Goal: Transaction & Acquisition: Purchase product/service

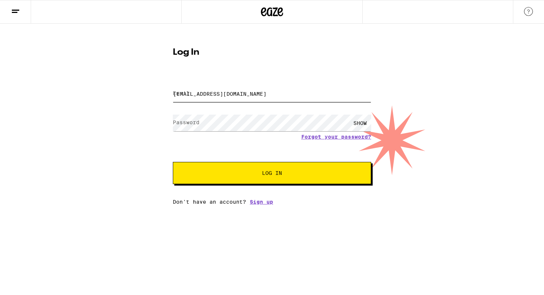
drag, startPoint x: 0, startPoint y: 0, endPoint x: 244, endPoint y: 90, distance: 260.1
click at [244, 90] on input "[EMAIL_ADDRESS][DOMAIN_NAME]" at bounding box center [272, 94] width 198 height 17
type input "[EMAIL_ADDRESS][DOMAIN_NAME]"
click at [243, 169] on button "Log In" at bounding box center [272, 173] width 198 height 22
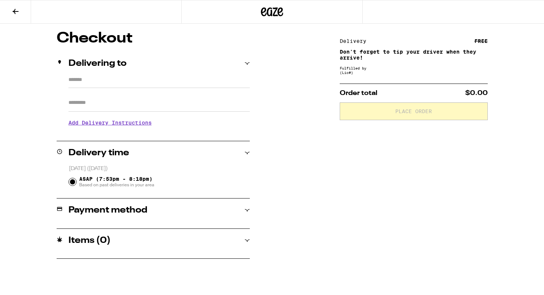
type input "**********"
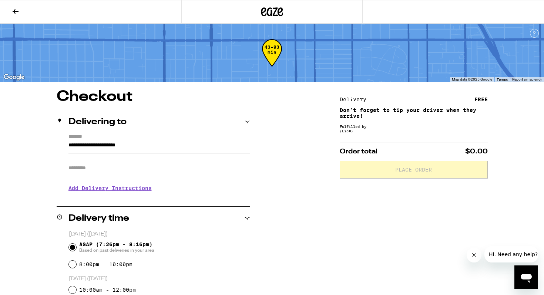
click at [17, 7] on icon at bounding box center [15, 11] width 9 height 9
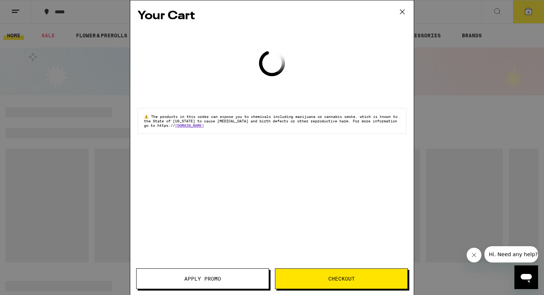
click at [403, 6] on icon at bounding box center [402, 11] width 11 height 11
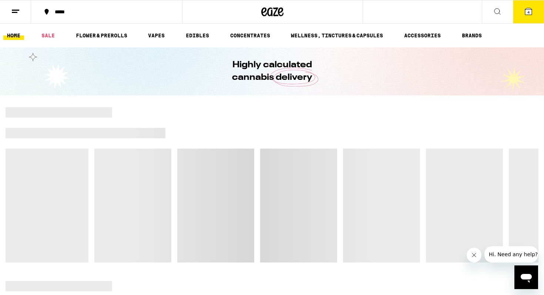
click at [275, 12] on icon at bounding box center [272, 11] width 22 height 13
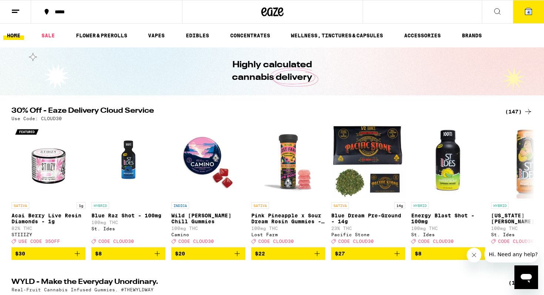
click at [524, 11] on button "4" at bounding box center [528, 11] width 31 height 23
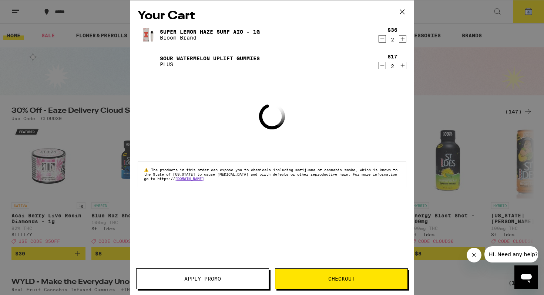
click at [385, 41] on icon "Decrement" at bounding box center [382, 38] width 7 height 9
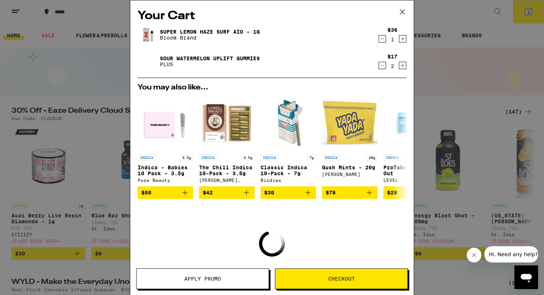
click at [381, 39] on icon "Decrement" at bounding box center [382, 38] width 7 height 9
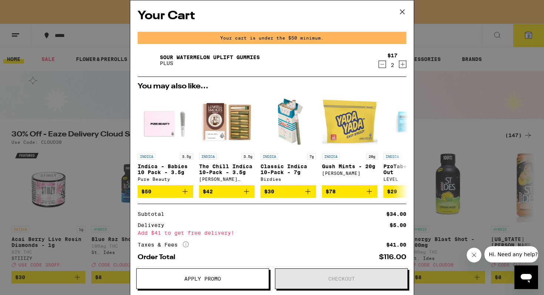
click at [381, 64] on icon "Decrement" at bounding box center [382, 64] width 7 height 9
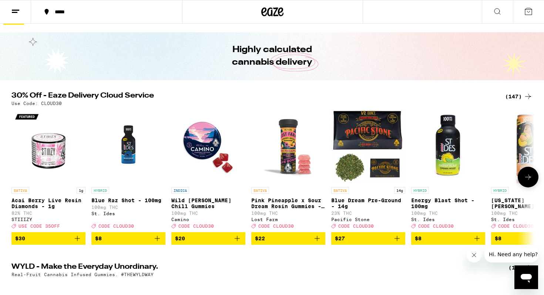
scroll to position [16, 0]
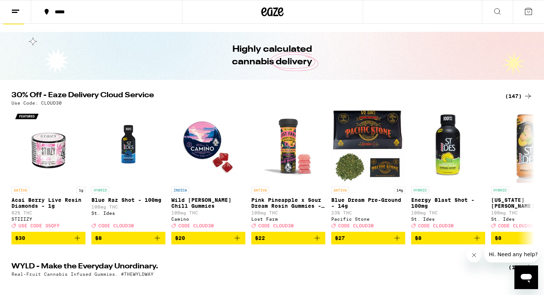
click at [518, 94] on div "(147)" at bounding box center [518, 96] width 27 height 9
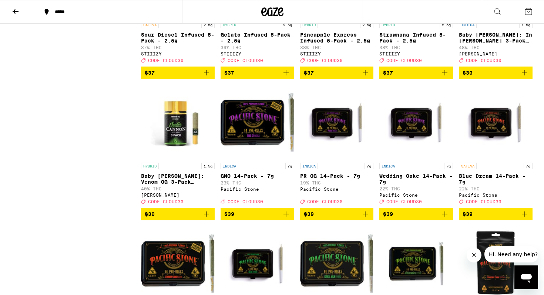
scroll to position [3277, 0]
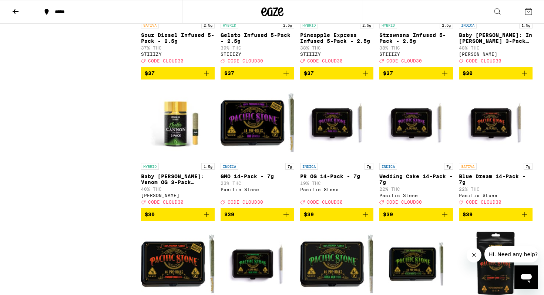
click at [526, 76] on icon "Add to bag" at bounding box center [524, 73] width 5 height 5
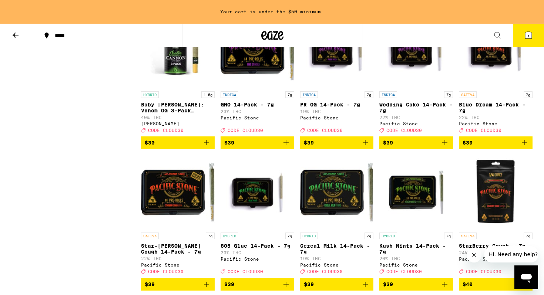
scroll to position [3395, 0]
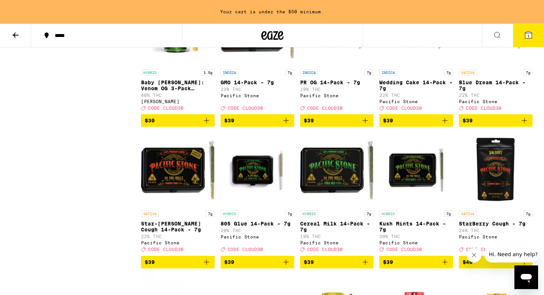
click at [207, 123] on icon "Add to bag" at bounding box center [206, 120] width 5 height 5
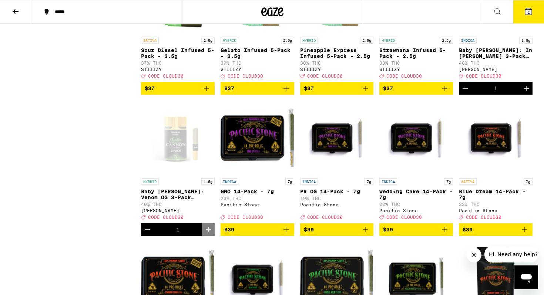
scroll to position [3255, 0]
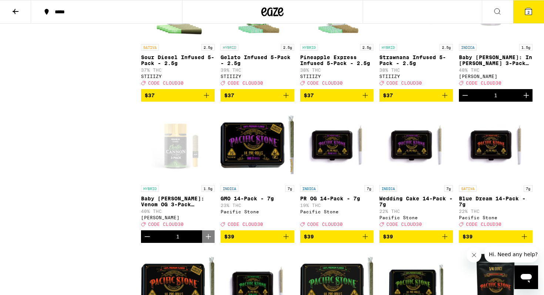
click at [506, 40] on div "Open page for Baby Cannon: In Da Couch 3-Pack Infused - 1.5g from Jeeter" at bounding box center [496, 3] width 74 height 74
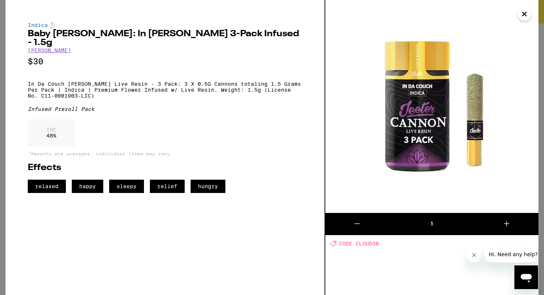
click at [521, 12] on icon "Close" at bounding box center [524, 14] width 9 height 11
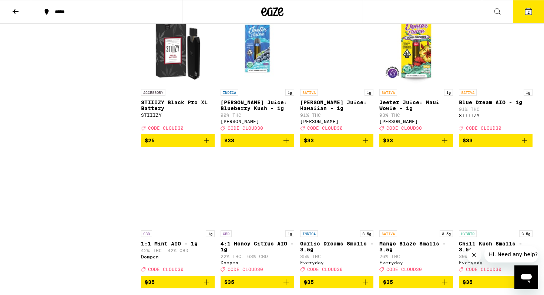
scroll to position [2784, 0]
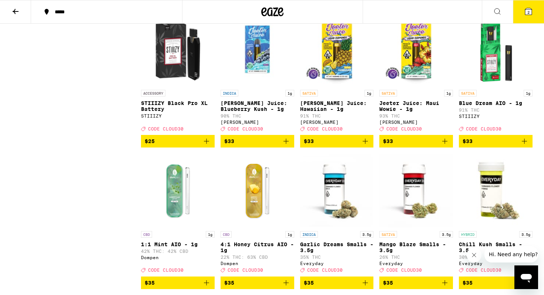
click at [528, 7] on icon at bounding box center [528, 11] width 9 height 9
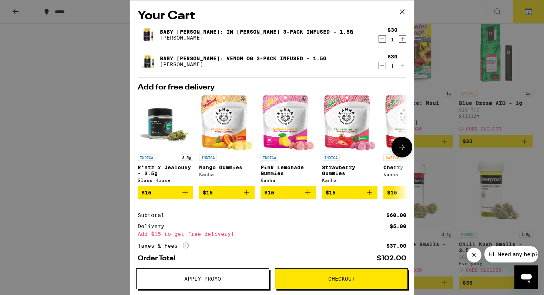
scroll to position [39, 0]
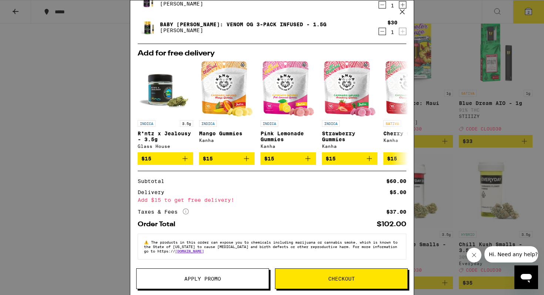
click at [49, 163] on div "Your Cart Baby [PERSON_NAME]: In [PERSON_NAME] 3-Pack Infused - 1.5g [PERSON_NA…" at bounding box center [272, 147] width 544 height 295
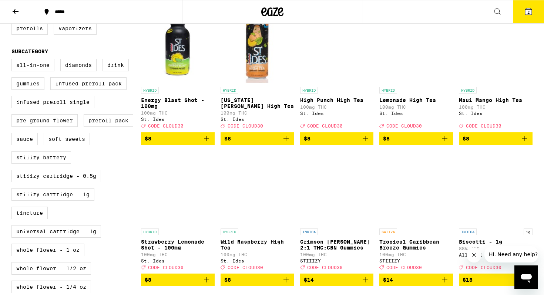
scroll to position [240, 0]
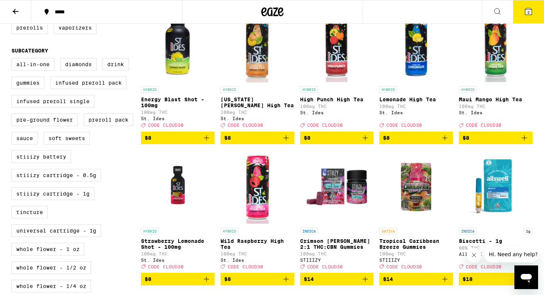
click at [524, 143] on icon "Add to bag" at bounding box center [524, 138] width 9 height 9
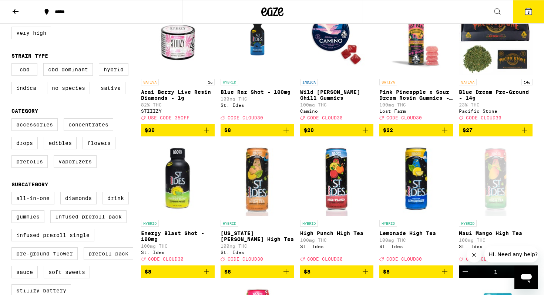
scroll to position [105, 0]
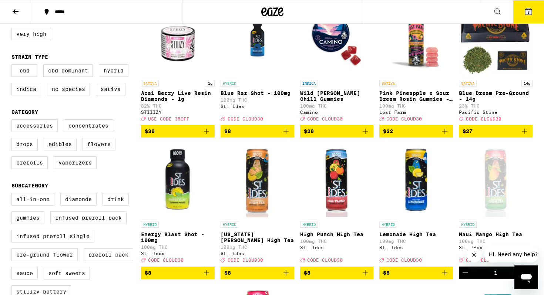
click at [285, 278] on icon "Add to bag" at bounding box center [286, 273] width 9 height 9
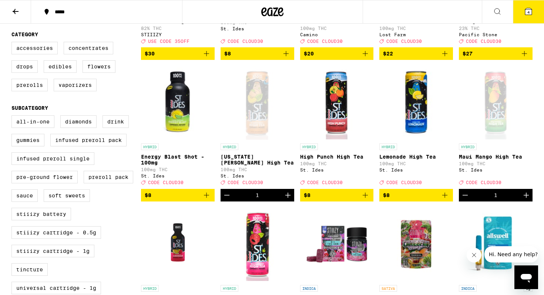
scroll to position [183, 0]
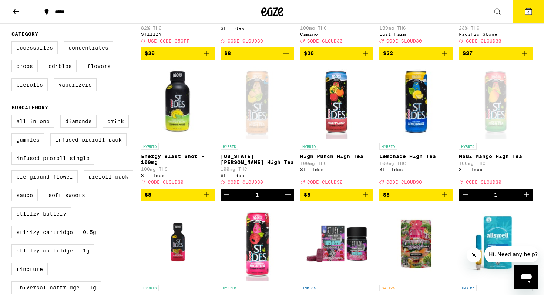
click at [528, 6] on button "4" at bounding box center [528, 11] width 31 height 23
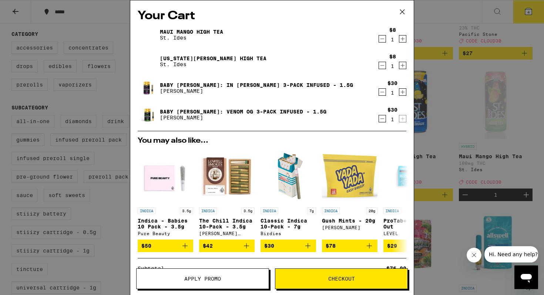
click at [223, 283] on button "Apply Promo" at bounding box center [202, 279] width 133 height 21
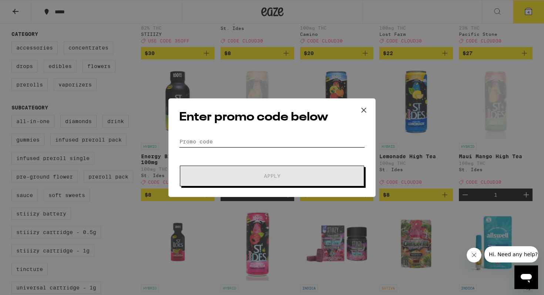
click at [235, 142] on input "Promo Code" at bounding box center [272, 141] width 186 height 11
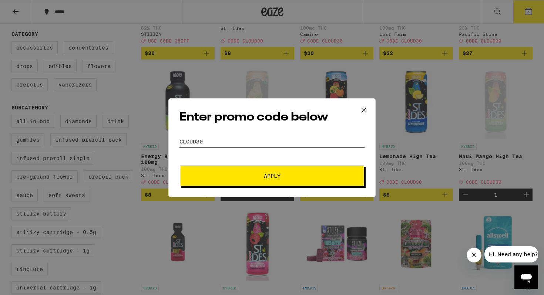
type input "CLOUD30"
click at [258, 179] on button "Apply" at bounding box center [272, 176] width 184 height 21
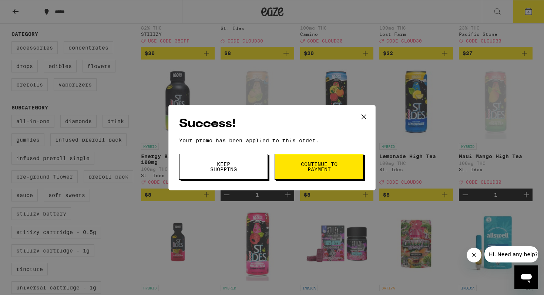
click at [284, 164] on button "Continue to payment" at bounding box center [319, 167] width 89 height 26
